Goal: Entertainment & Leisure: Consume media (video, audio)

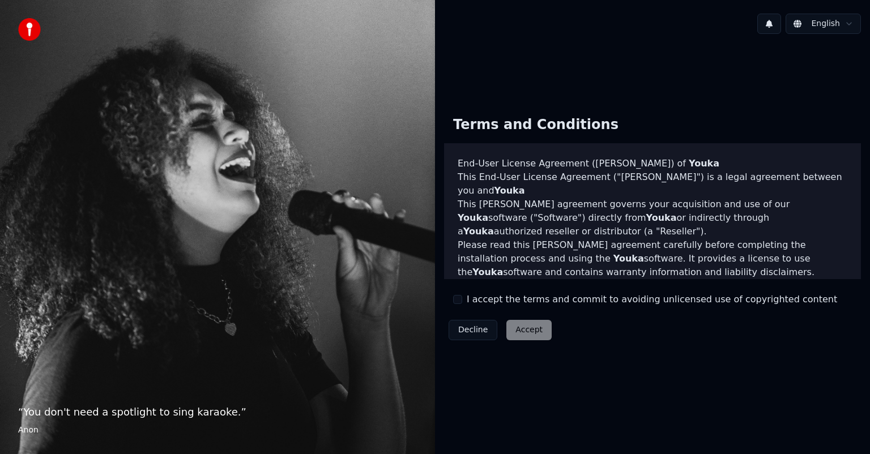
click at [529, 327] on div "Decline Accept" at bounding box center [500, 330] width 112 height 29
click at [458, 297] on button "I accept the terms and commit to avoiding unlicensed use of copyrighted content" at bounding box center [457, 299] width 9 height 9
click at [514, 326] on button "Accept" at bounding box center [528, 330] width 45 height 20
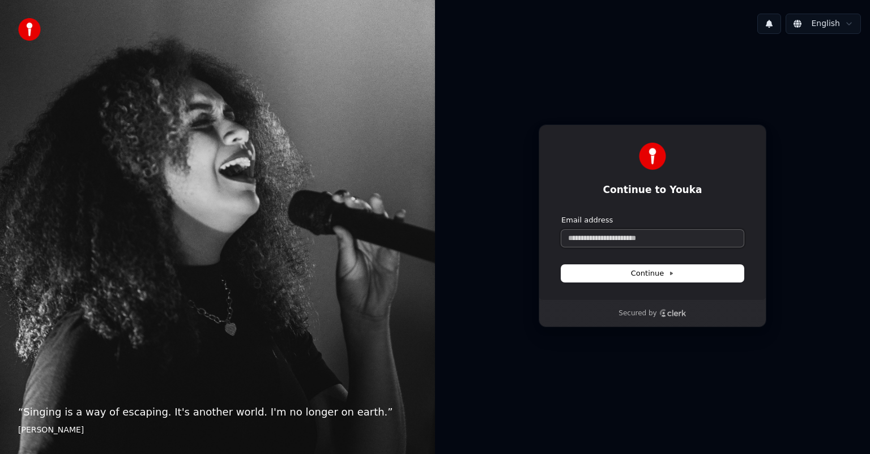
click at [601, 241] on input "Email address" at bounding box center [652, 238] width 182 height 17
type input "*"
click at [630, 270] on button "Continue" at bounding box center [652, 273] width 182 height 17
type input "**********"
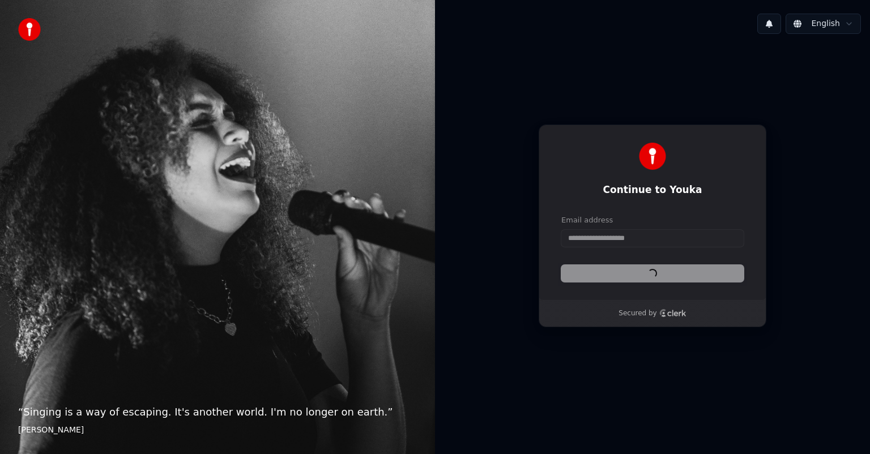
click at [552, 254] on div "**********" at bounding box center [653, 213] width 228 height 176
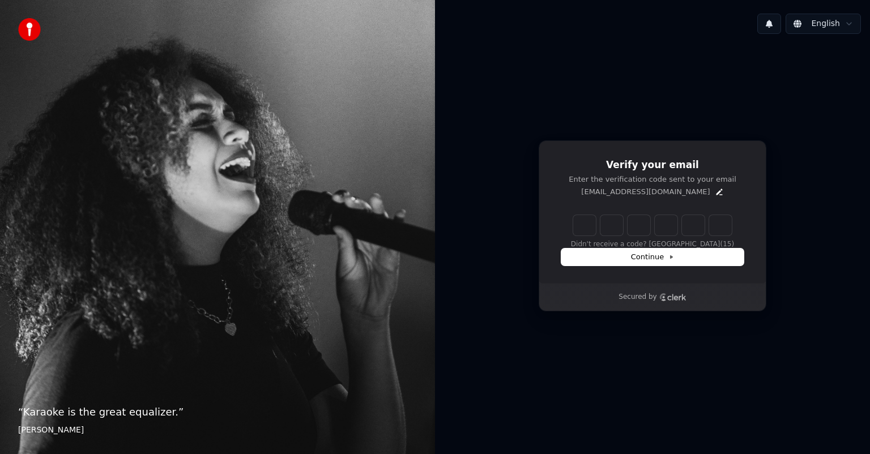
click at [573, 219] on input "Enter verification code" at bounding box center [652, 225] width 159 height 20
type input "******"
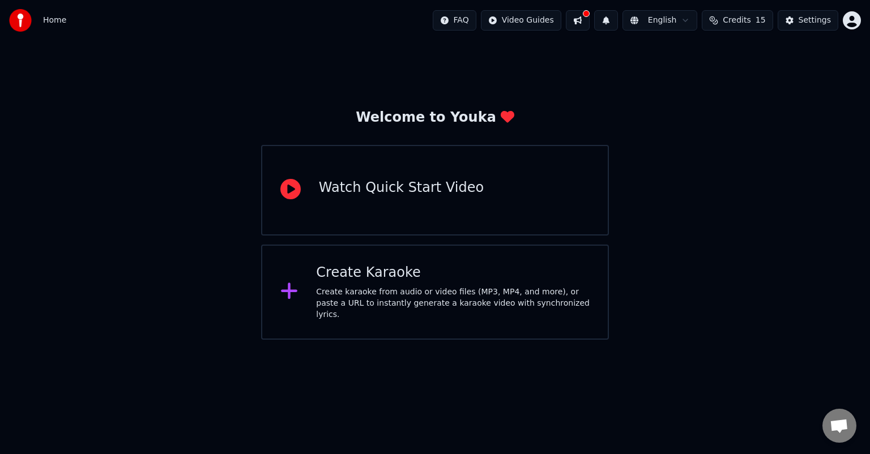
click at [426, 288] on div "Create Karaoke Create karaoke from audio or video files (MP3, MP4, and more), o…" at bounding box center [453, 292] width 274 height 57
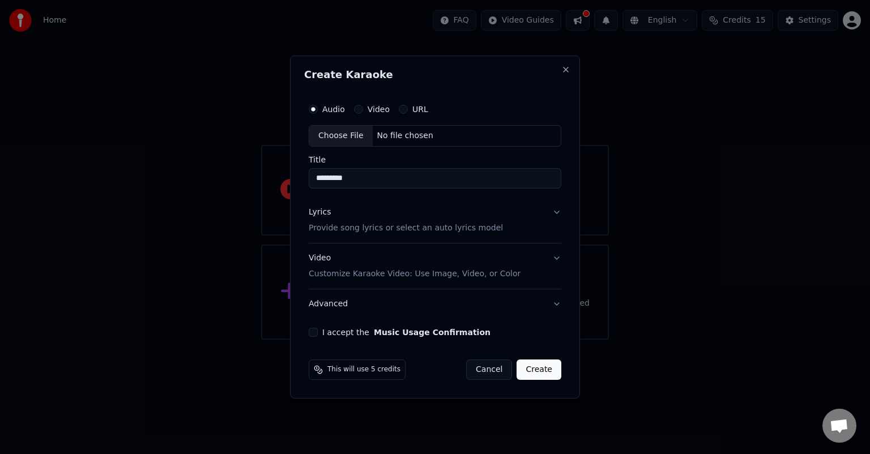
type input "*********"
click at [317, 333] on button "I accept the Music Usage Confirmation" at bounding box center [313, 332] width 9 height 9
click at [431, 134] on div "Choose File No file chosen" at bounding box center [435, 136] width 253 height 22
click at [414, 107] on label "URL" at bounding box center [420, 109] width 16 height 8
click at [408, 107] on button "URL" at bounding box center [403, 109] width 9 height 9
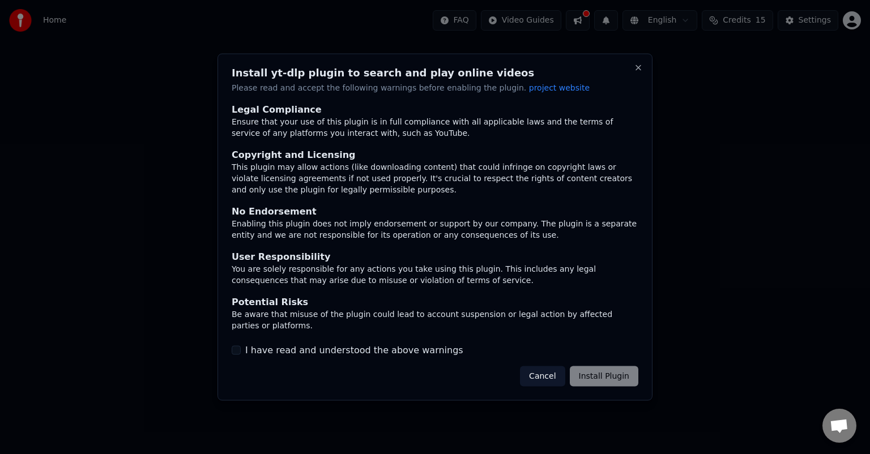
click at [238, 349] on button "I have read and understood the above warnings" at bounding box center [236, 350] width 9 height 9
click at [599, 377] on button "Install Plugin" at bounding box center [604, 376] width 69 height 20
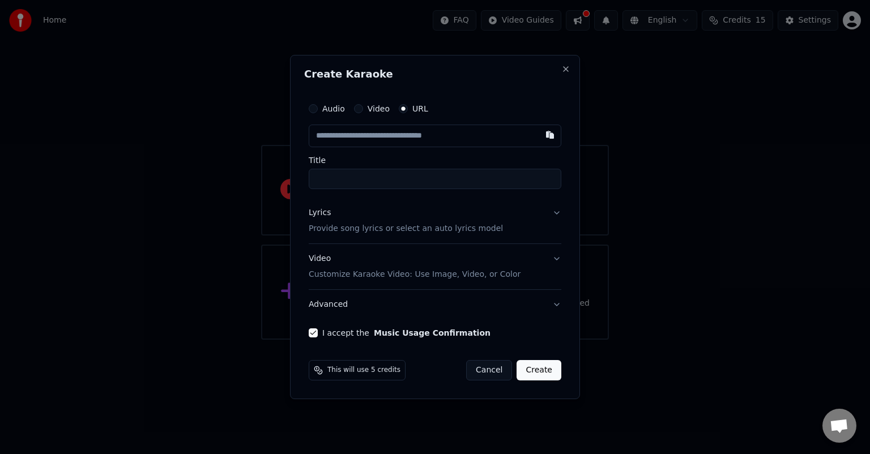
click at [358, 135] on input "text" at bounding box center [435, 136] width 253 height 23
paste input "**********"
type input "**********"
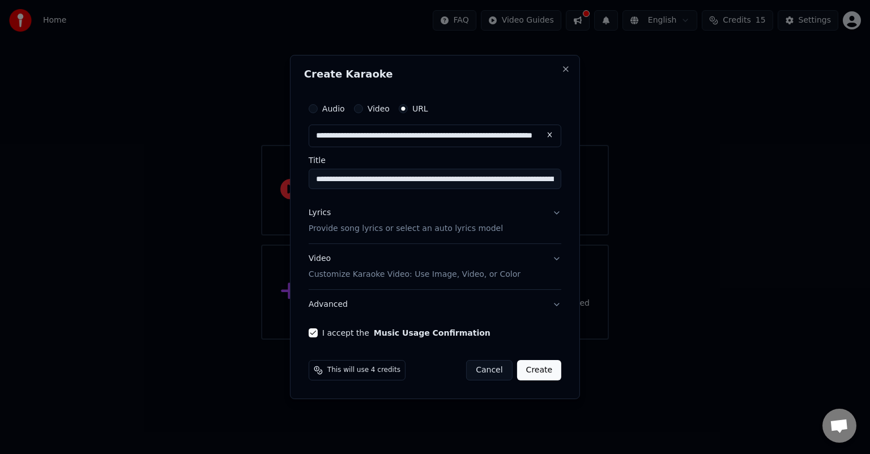
type input "**********"
click at [551, 363] on button "Create" at bounding box center [539, 370] width 45 height 20
type input "**********"
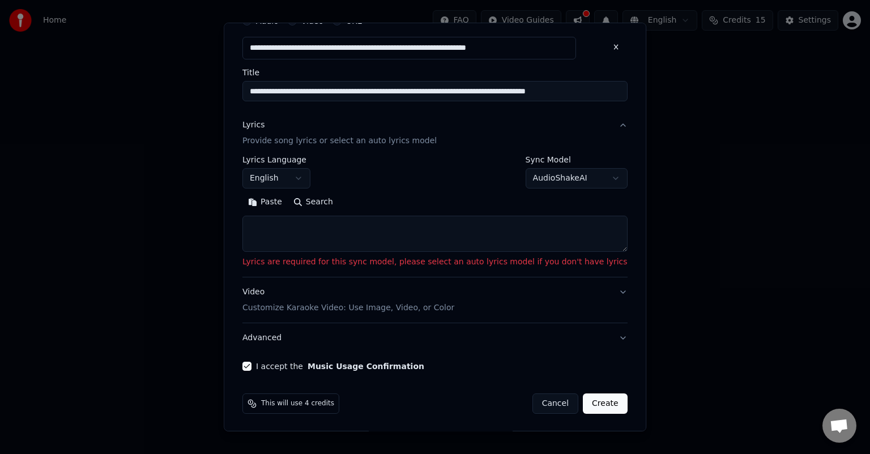
scroll to position [56, 0]
click at [583, 397] on button "Create" at bounding box center [605, 403] width 45 height 20
click at [583, 403] on button "Create" at bounding box center [605, 403] width 45 height 20
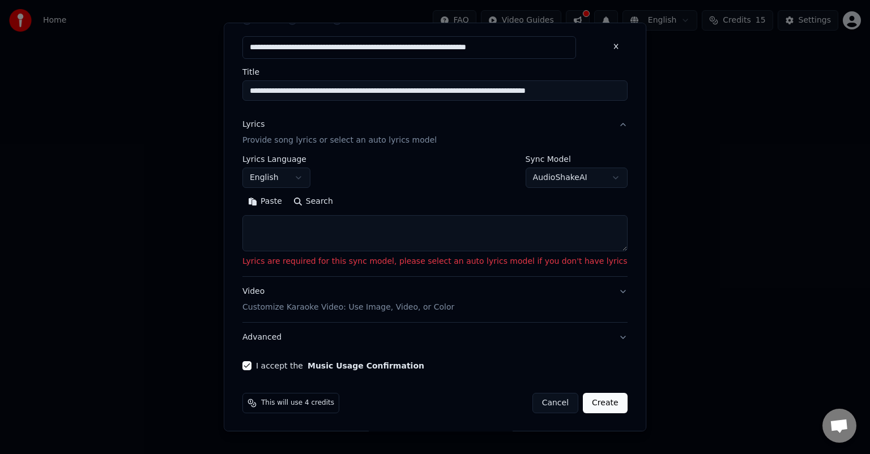
click at [583, 403] on button "Create" at bounding box center [605, 403] width 45 height 20
click at [583, 402] on button "Create" at bounding box center [605, 403] width 45 height 20
click at [532, 396] on button "Cancel" at bounding box center [555, 403] width 46 height 20
select select
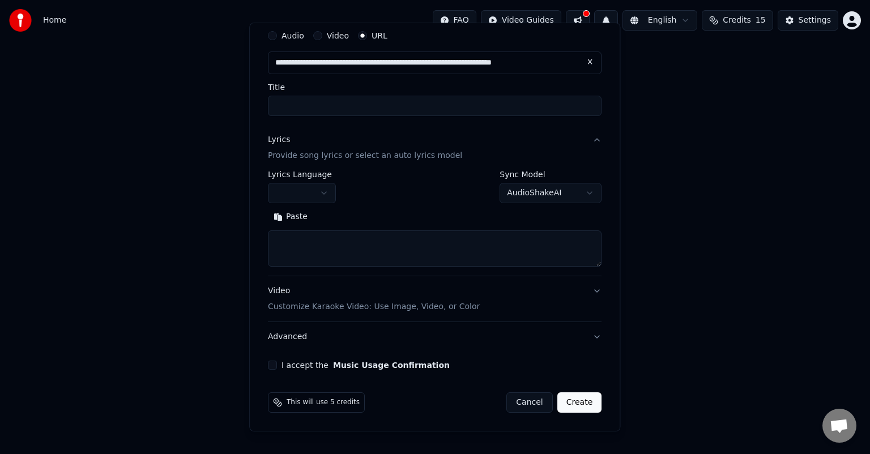
scroll to position [40, 0]
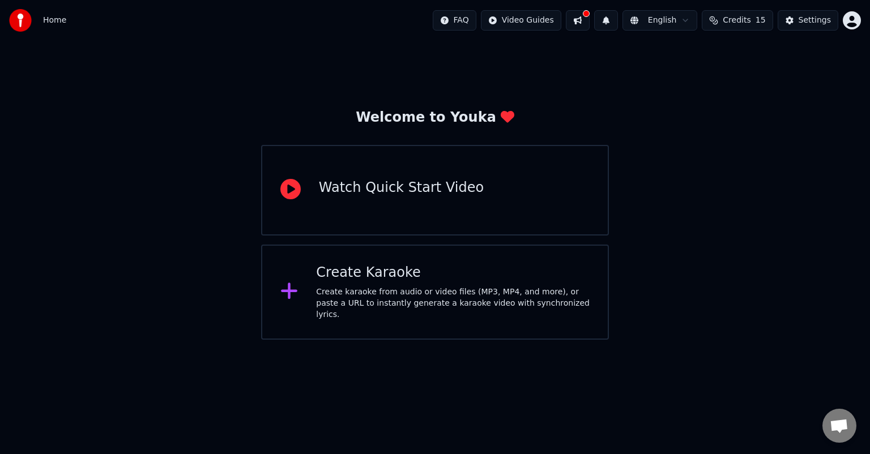
click at [409, 276] on div "Create Karaoke" at bounding box center [453, 273] width 274 height 18
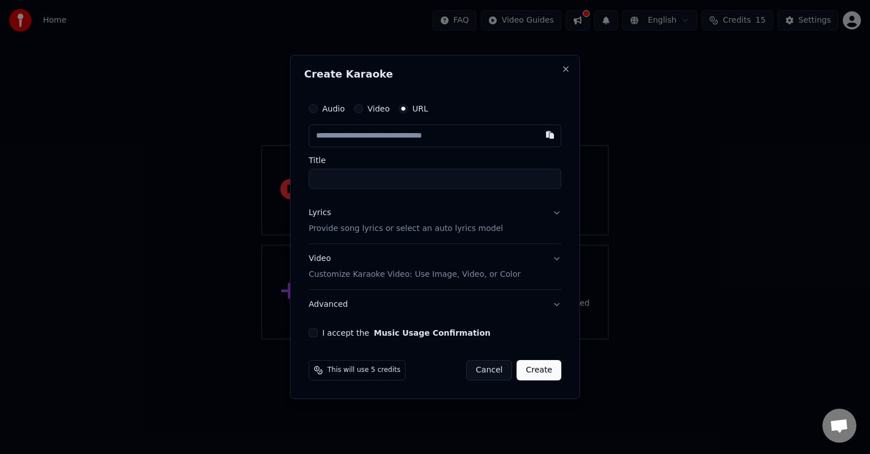
click at [325, 138] on input "text" at bounding box center [435, 136] width 253 height 23
type input "**********"
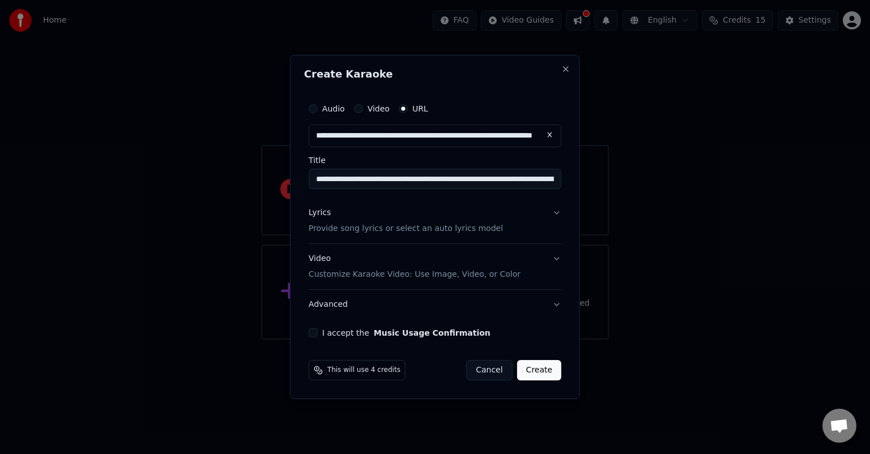
type input "**********"
click at [332, 184] on input "**********" at bounding box center [435, 179] width 253 height 20
click at [310, 329] on button "I accept the Music Usage Confirmation" at bounding box center [313, 333] width 9 height 9
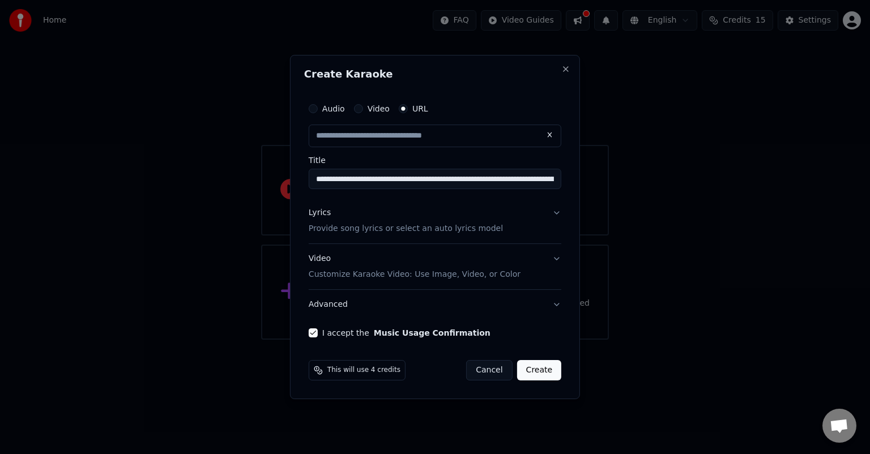
click at [535, 376] on button "Create" at bounding box center [539, 370] width 45 height 20
type input "**********"
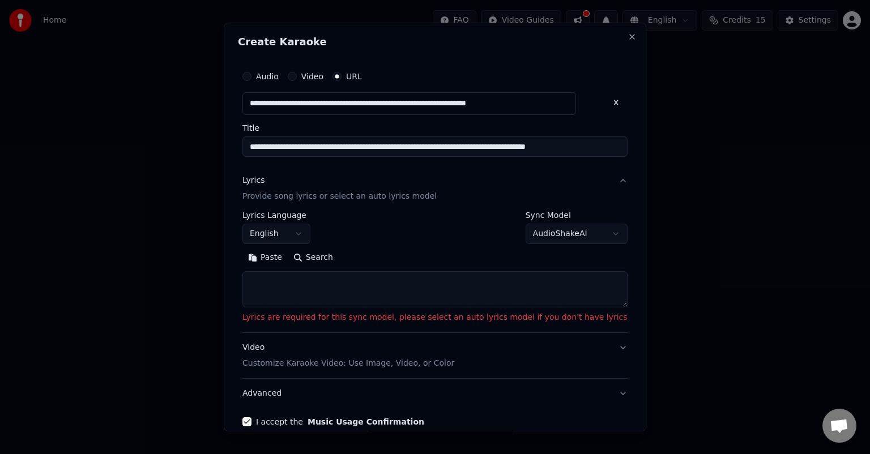
click at [317, 365] on p "Customize Karaoke Video: Use Image, Video, or Color" at bounding box center [348, 363] width 212 height 11
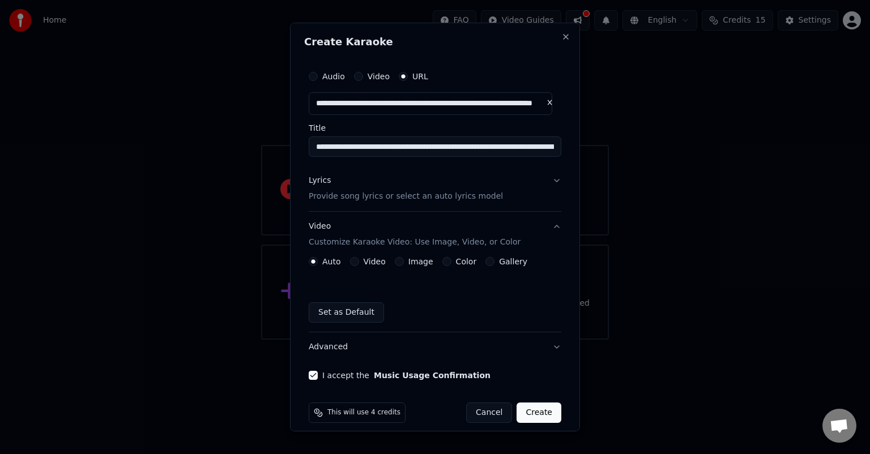
click at [358, 261] on div "Video" at bounding box center [368, 261] width 36 height 9
click at [354, 261] on button "Video" at bounding box center [354, 261] width 9 height 9
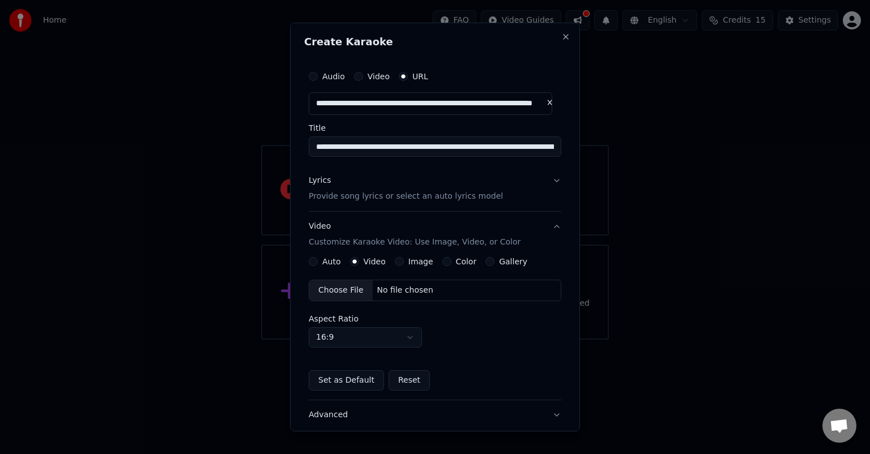
click at [551, 417] on button "Advanced" at bounding box center [435, 414] width 253 height 29
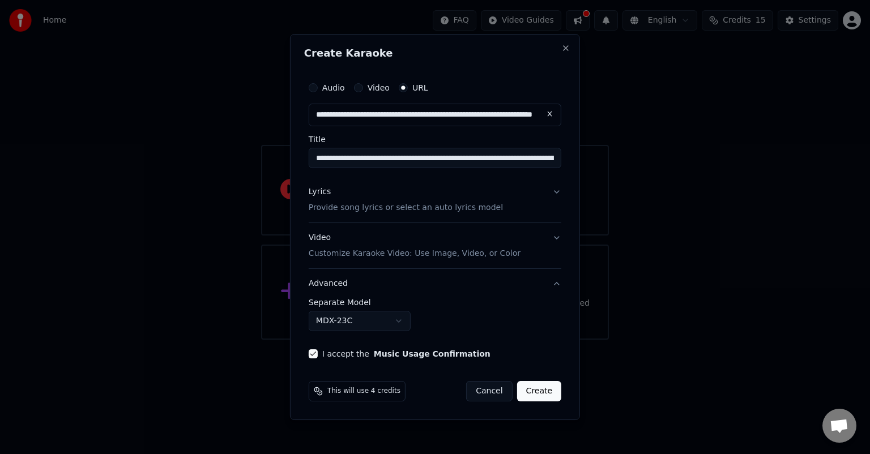
click at [538, 387] on button "Create" at bounding box center [539, 391] width 45 height 20
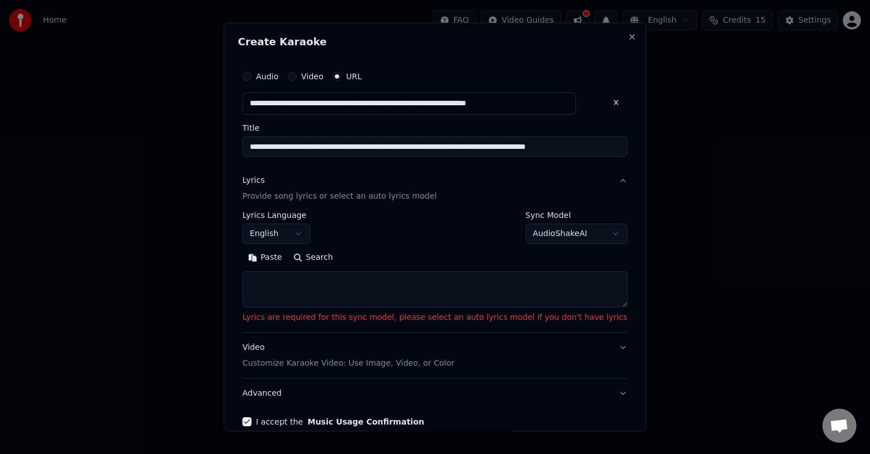
click at [447, 301] on textarea at bounding box center [434, 289] width 385 height 36
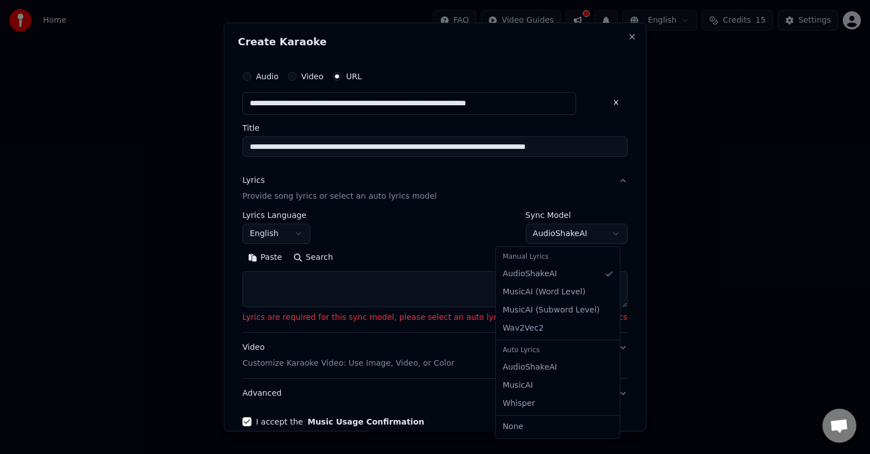
click at [533, 242] on body "**********" at bounding box center [435, 170] width 870 height 340
select select "****"
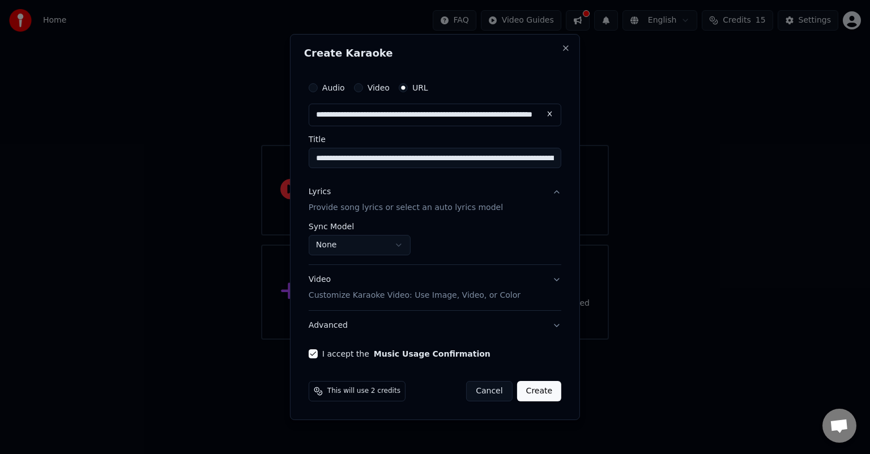
click at [536, 391] on button "Create" at bounding box center [539, 391] width 45 height 20
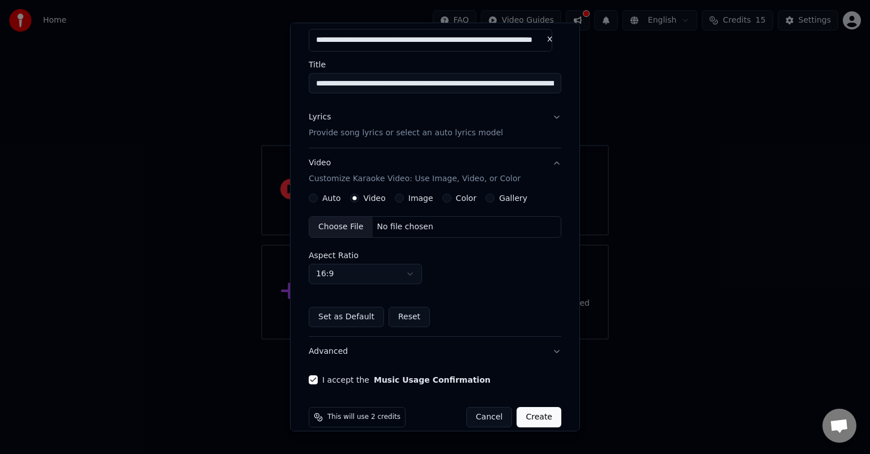
scroll to position [77, 0]
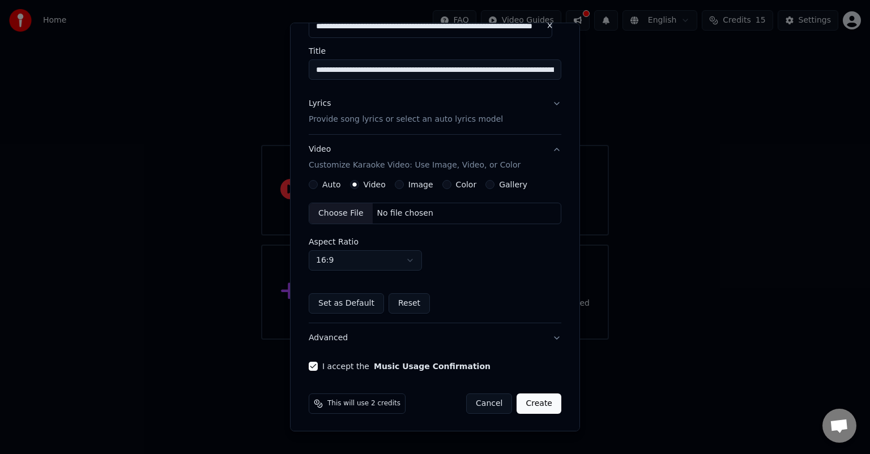
click at [542, 400] on button "Create" at bounding box center [539, 404] width 45 height 20
click at [530, 394] on button "Create" at bounding box center [539, 404] width 45 height 20
click at [340, 213] on div "Choose File" at bounding box center [340, 213] width 63 height 20
click at [527, 408] on button "Create" at bounding box center [539, 404] width 45 height 20
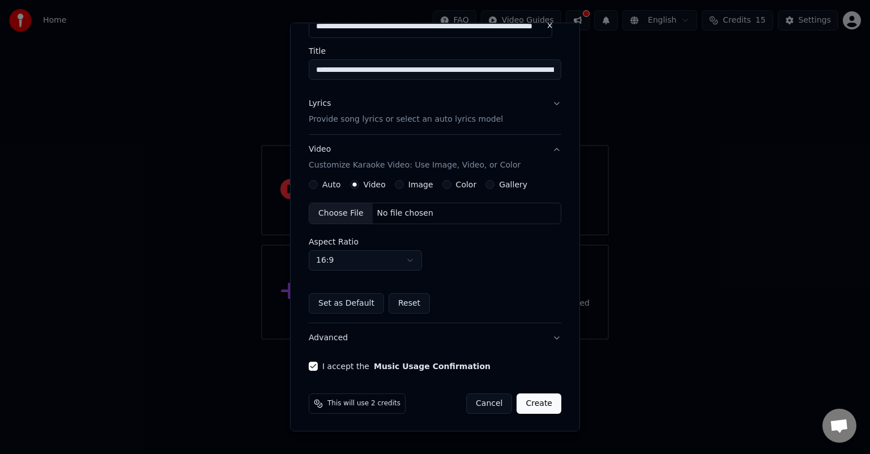
click at [527, 408] on button "Create" at bounding box center [539, 404] width 45 height 20
click at [532, 400] on button "Create" at bounding box center [539, 404] width 45 height 20
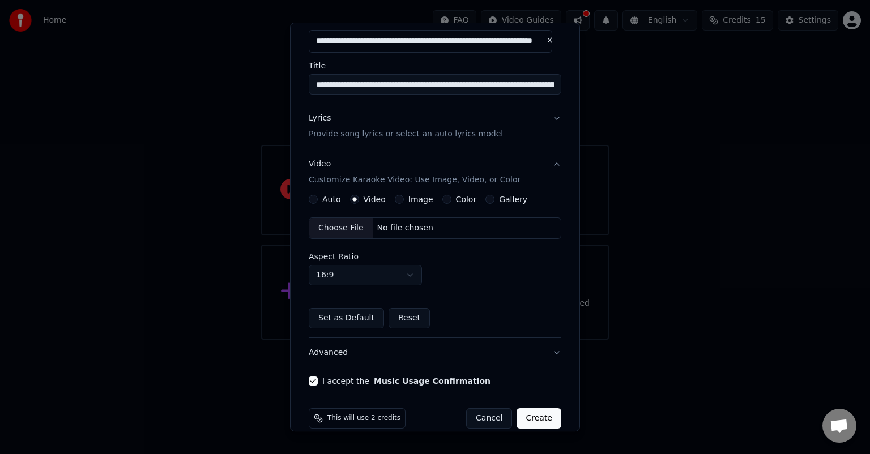
scroll to position [54, 0]
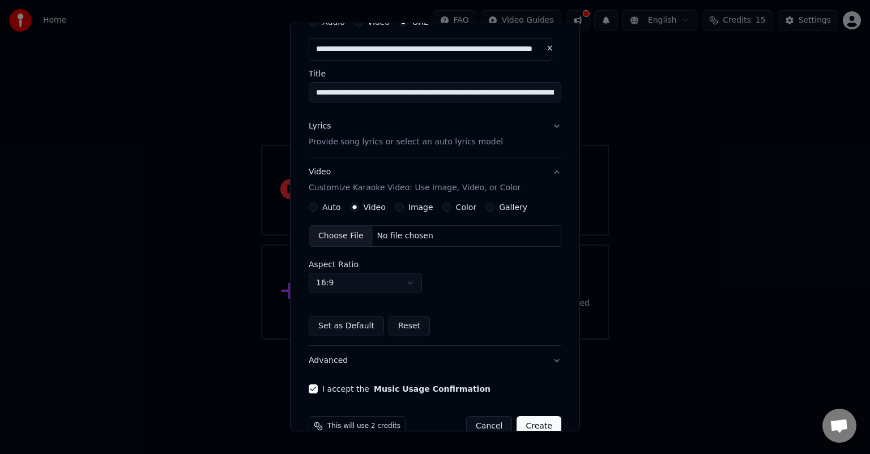
click at [314, 206] on button "Auto" at bounding box center [313, 207] width 9 height 9
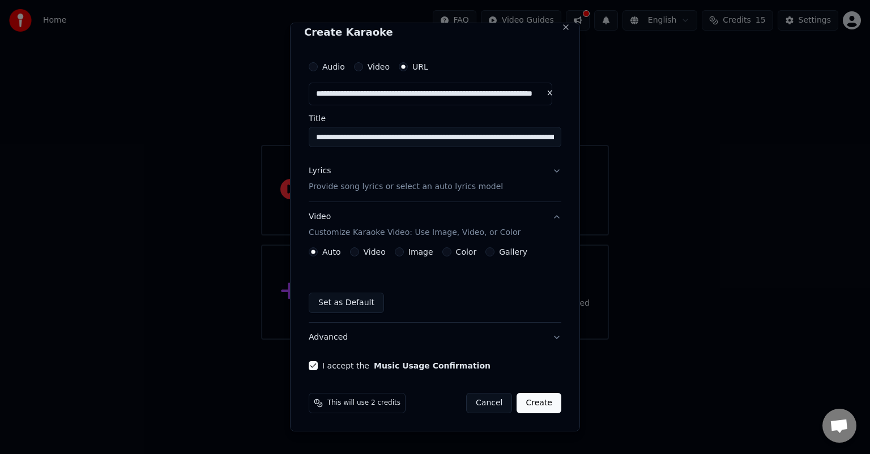
click at [528, 394] on button "Create" at bounding box center [539, 403] width 45 height 20
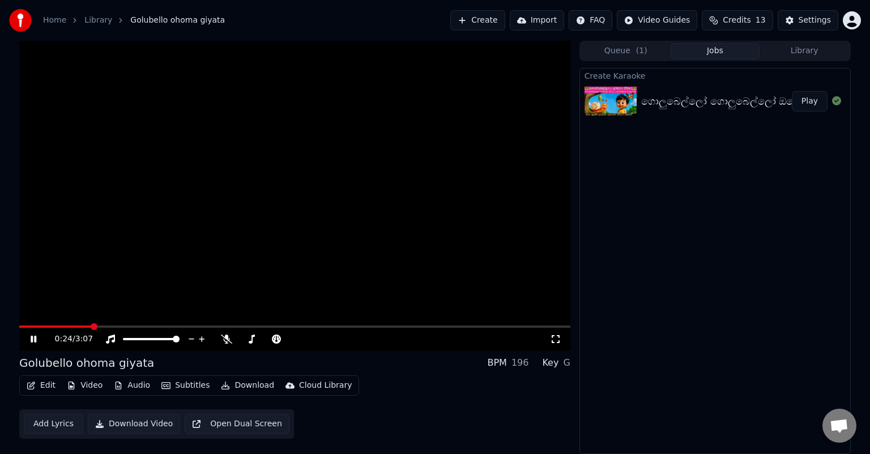
click at [555, 334] on div "0:24 / 3:07" at bounding box center [295, 339] width 542 height 11
click at [555, 334] on div "0:26 / 3:07" at bounding box center [295, 339] width 542 height 11
click at [551, 340] on icon at bounding box center [555, 339] width 11 height 9
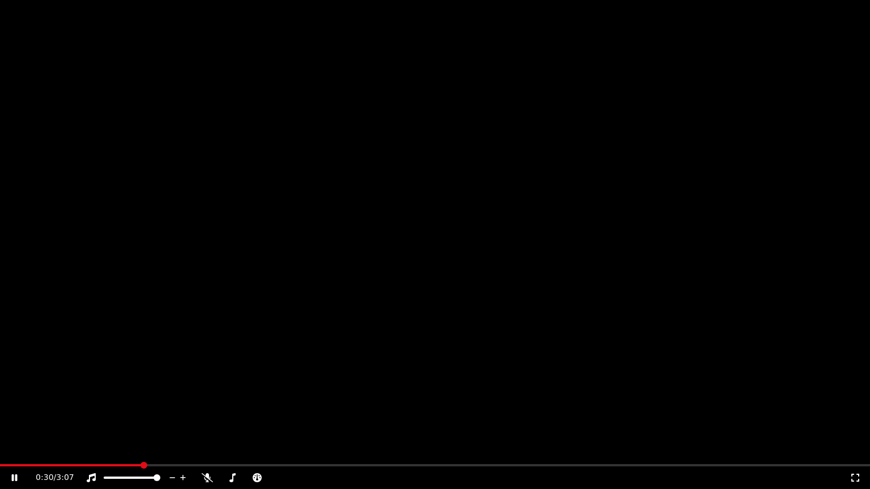
click at [551, 353] on div "0:30 / 3:07 Golubello ohoma giyata BPM 196 Key G Edit Video Audio Subtitles Dow…" at bounding box center [294, 262] width 551 height 443
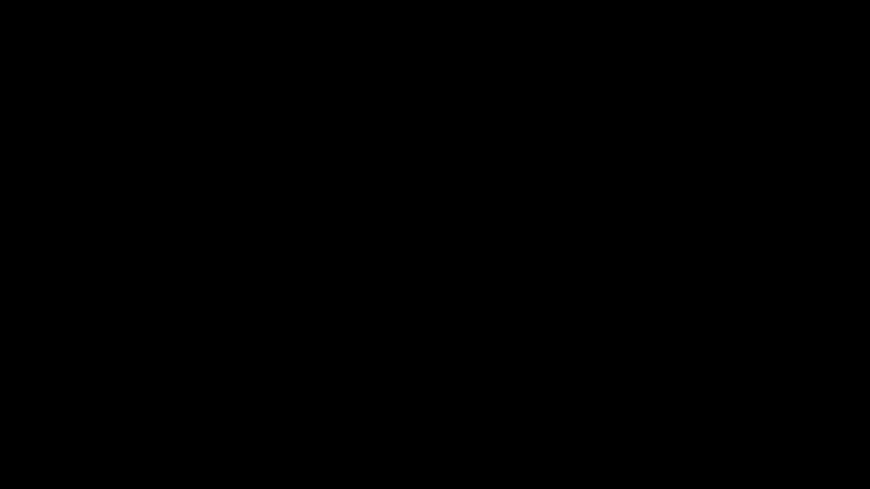
click at [551, 353] on video at bounding box center [435, 244] width 870 height 489
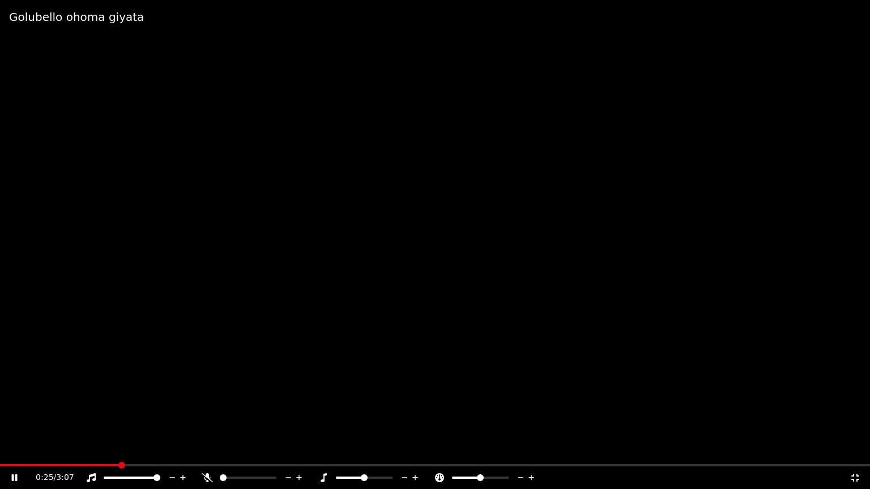
click at [723, 380] on video at bounding box center [435, 244] width 870 height 489
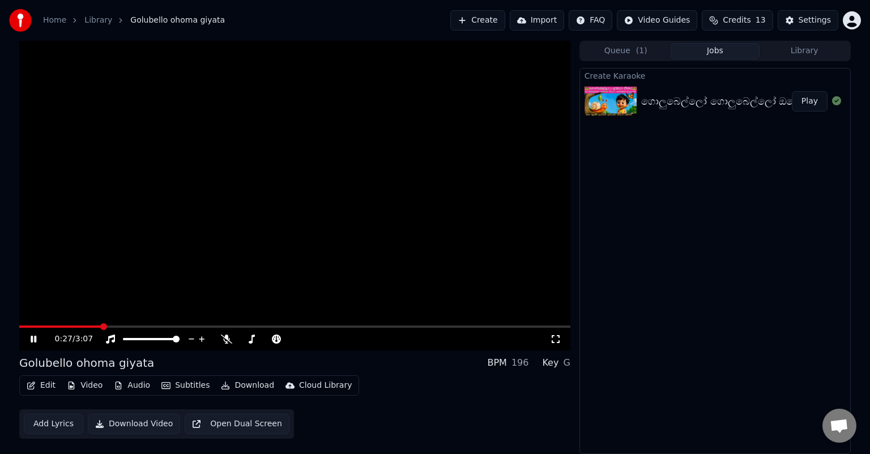
click at [431, 208] on video at bounding box center [294, 196] width 551 height 310
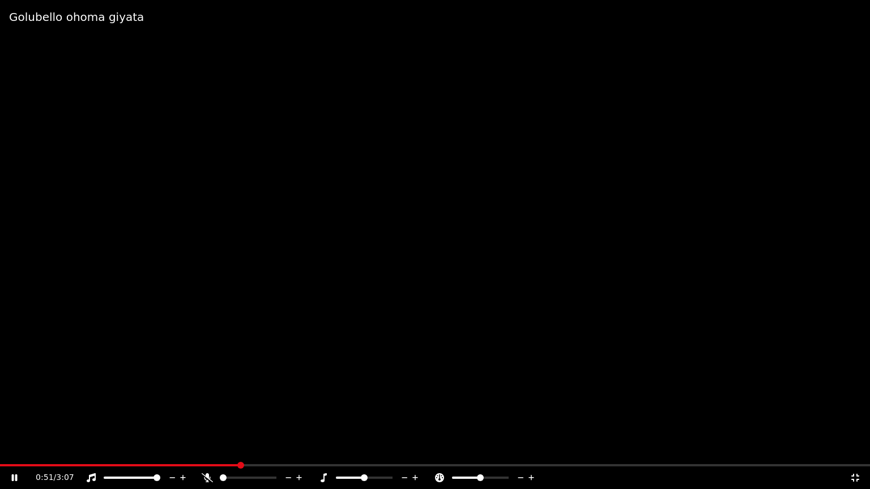
click at [479, 376] on video at bounding box center [435, 244] width 870 height 489
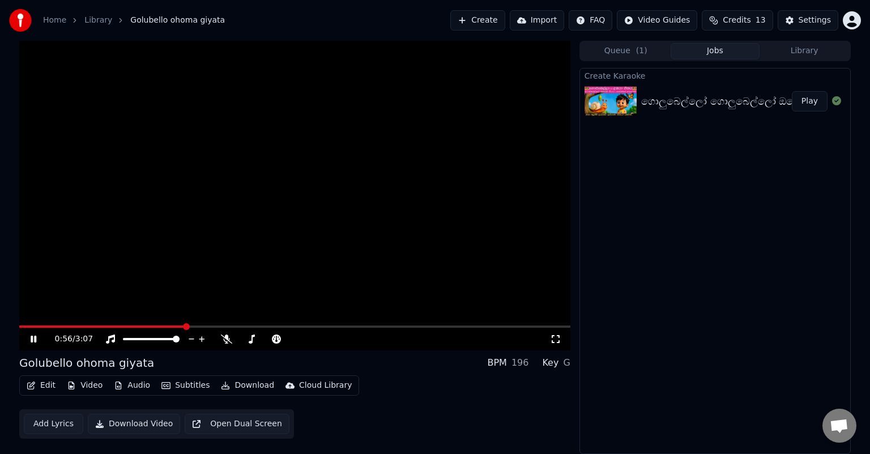
click at [20, 325] on video at bounding box center [294, 196] width 551 height 310
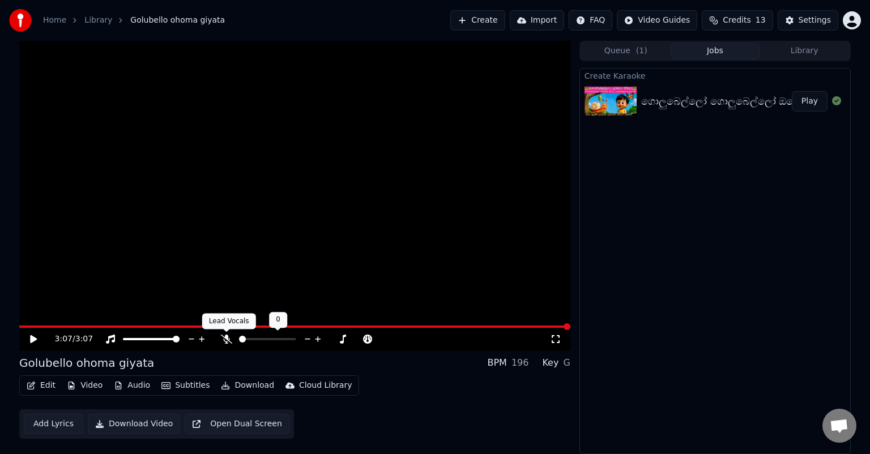
click at [226, 338] on icon at bounding box center [226, 339] width 11 height 9
click at [226, 338] on icon at bounding box center [226, 339] width 6 height 9
click at [226, 338] on icon at bounding box center [226, 339] width 11 height 9
click at [29, 338] on icon at bounding box center [41, 339] width 27 height 9
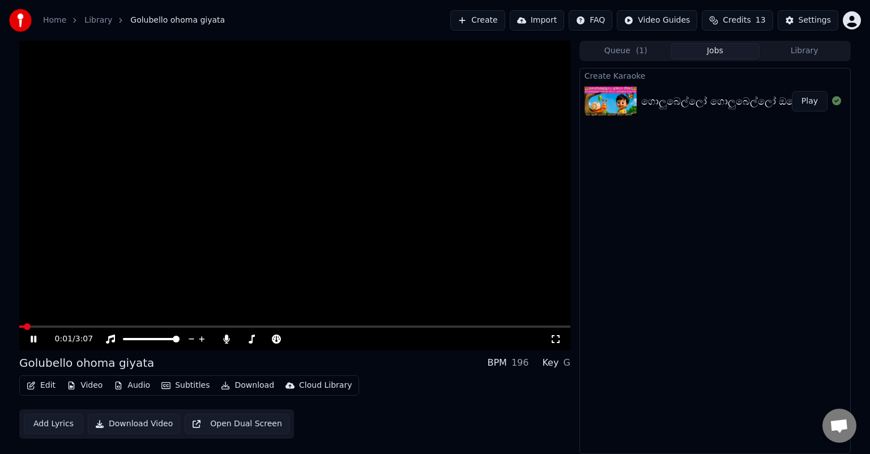
click at [120, 324] on video at bounding box center [294, 196] width 551 height 310
click at [120, 329] on div "0:01 / 3:07" at bounding box center [294, 339] width 551 height 23
click at [120, 327] on span at bounding box center [294, 327] width 551 height 2
click at [32, 335] on icon at bounding box center [41, 339] width 27 height 9
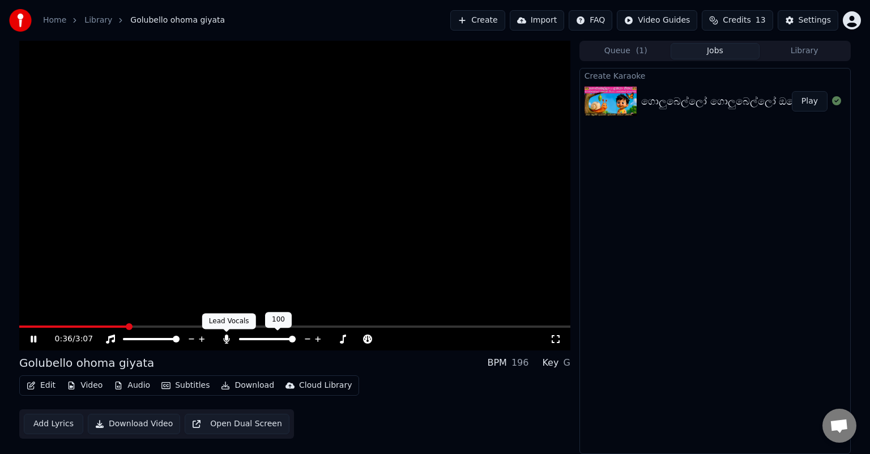
click at [222, 340] on icon at bounding box center [226, 339] width 11 height 9
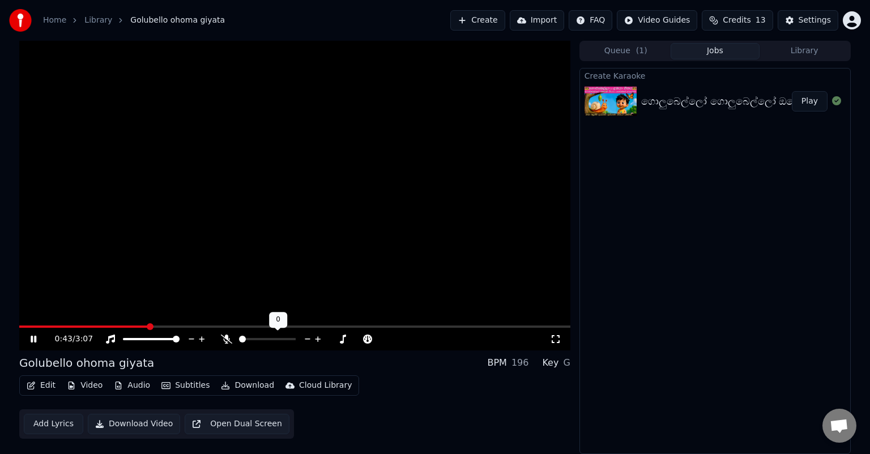
click at [222, 340] on icon at bounding box center [226, 339] width 11 height 9
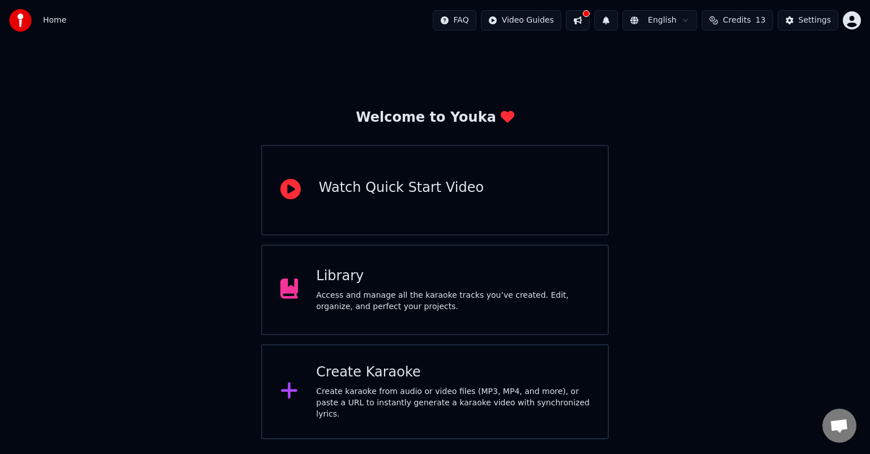
click at [353, 211] on div "Watch Quick Start Video" at bounding box center [435, 190] width 348 height 91
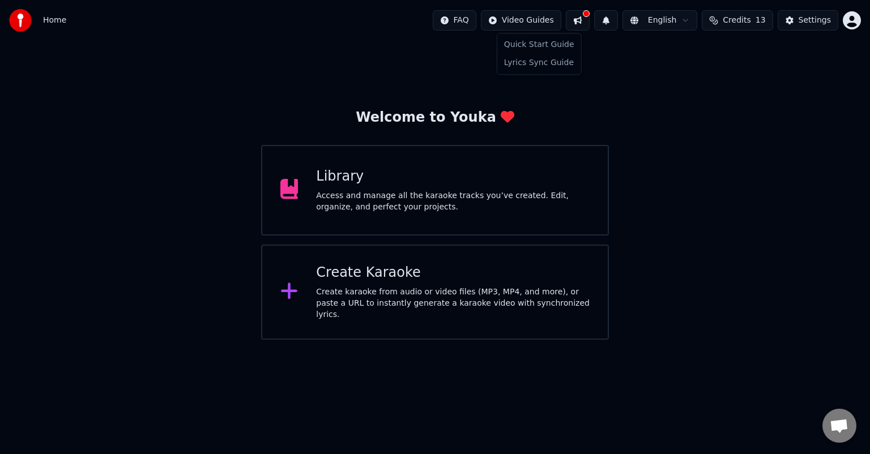
click at [557, 19] on html "Home FAQ Video Guides English Credits 13 Settings Welcome to Youka Library Acce…" at bounding box center [435, 170] width 870 height 340
